Goal: Task Accomplishment & Management: Manage account settings

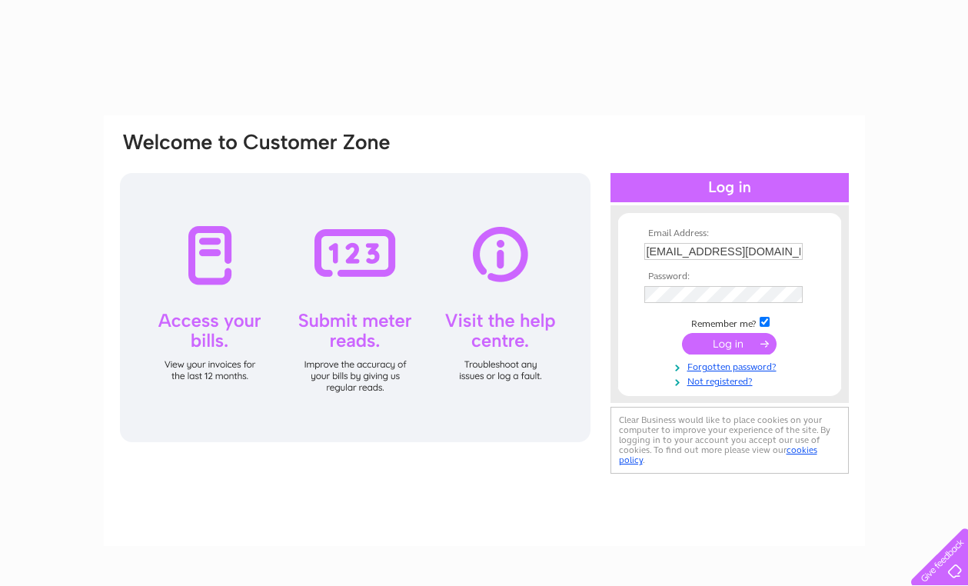
click at [738, 341] on input "submit" at bounding box center [729, 344] width 95 height 22
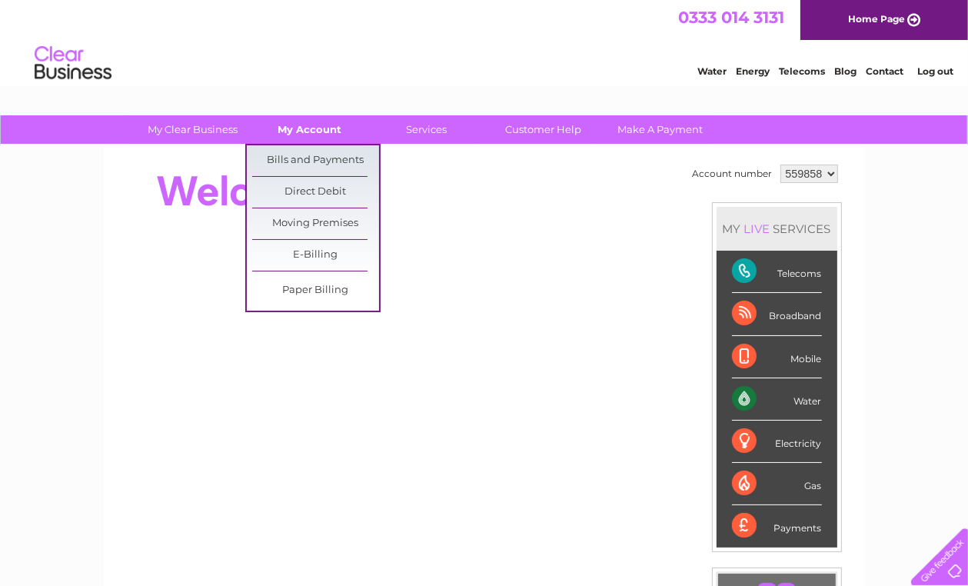
click at [314, 129] on link "My Account" at bounding box center [309, 129] width 127 height 28
click at [311, 164] on link "Bills and Payments" at bounding box center [315, 160] width 127 height 31
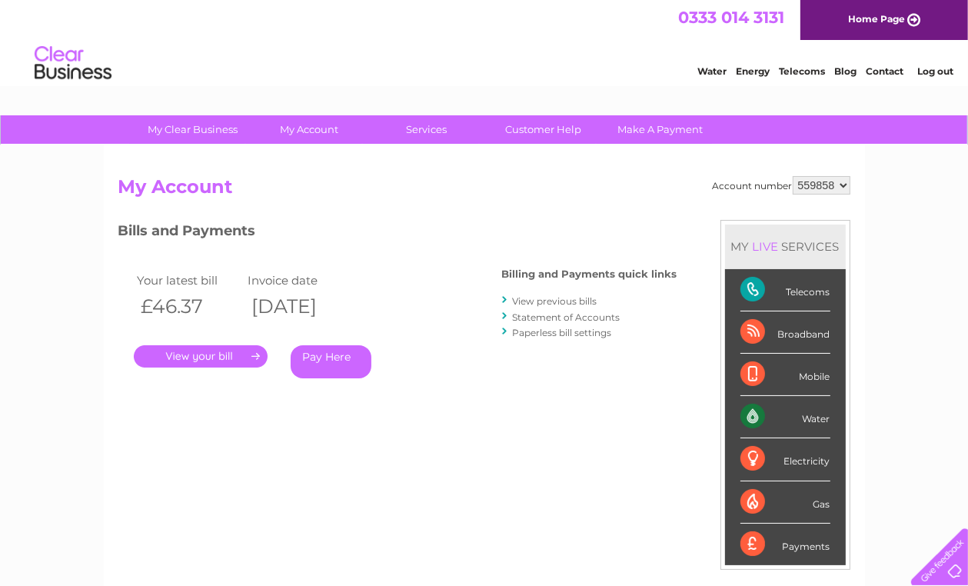
click at [229, 361] on link "." at bounding box center [201, 356] width 134 height 22
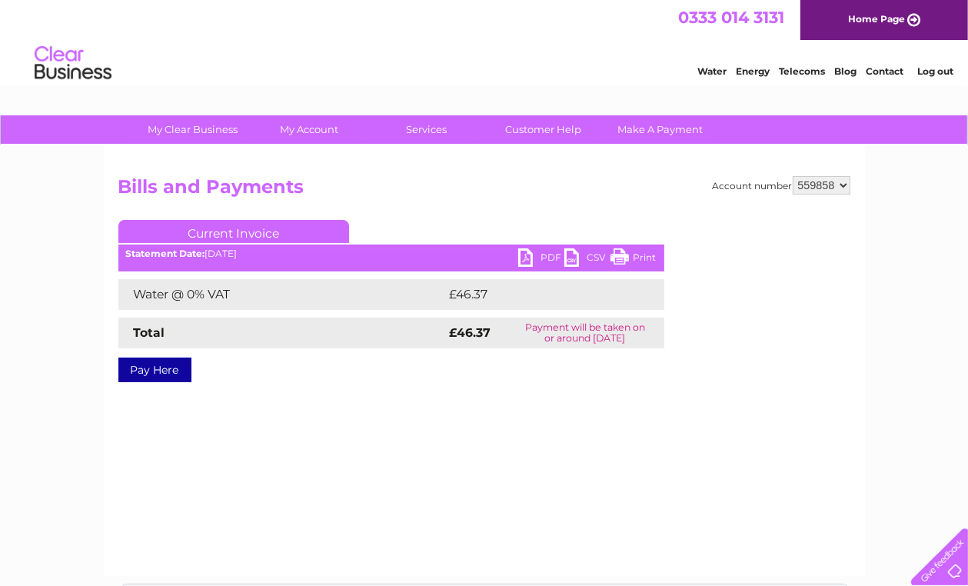
click at [528, 260] on link "PDF" at bounding box center [541, 259] width 46 height 22
